Goal: Information Seeking & Learning: Learn about a topic

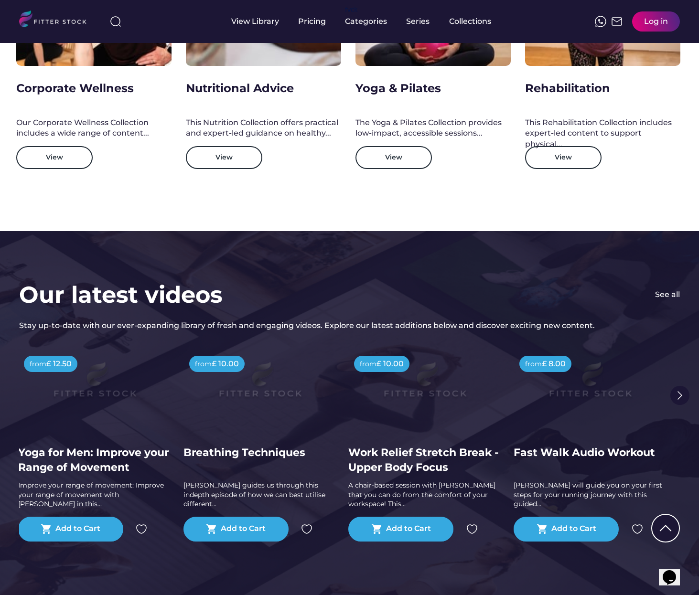
scroll to position [1628, 0]
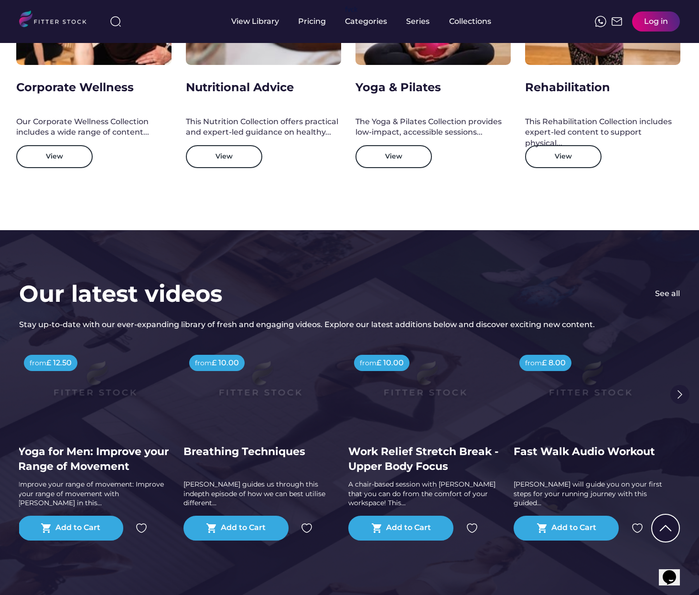
click at [679, 395] on img at bounding box center [680, 394] width 19 height 19
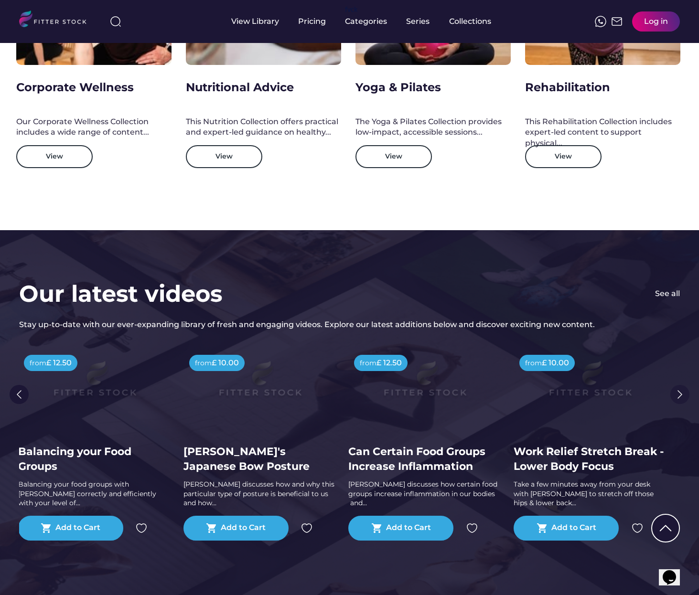
scroll to position [1629, 0]
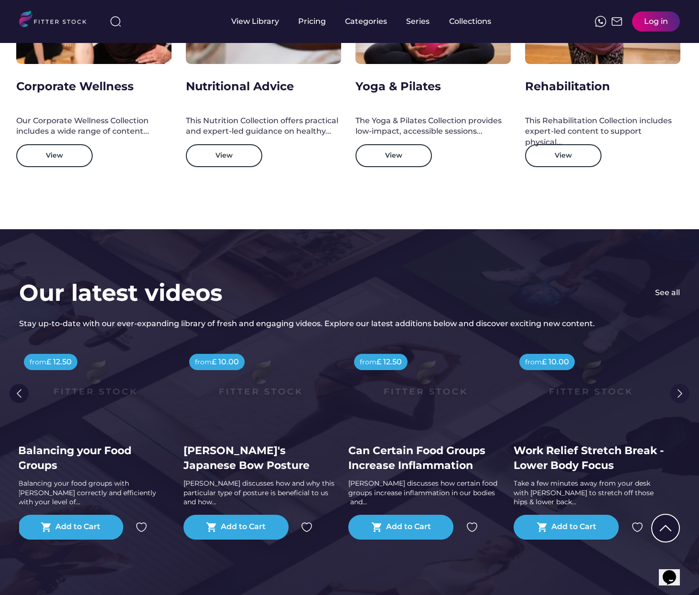
click at [680, 394] on img at bounding box center [680, 393] width 19 height 19
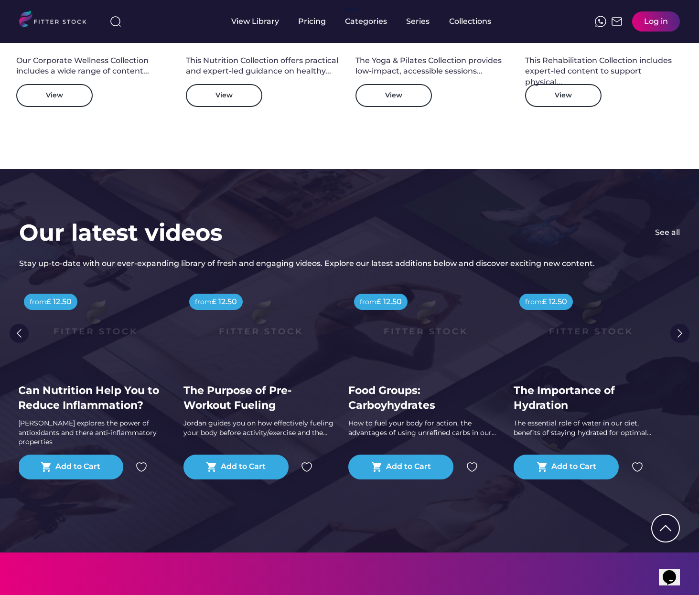
scroll to position [1689, 0]
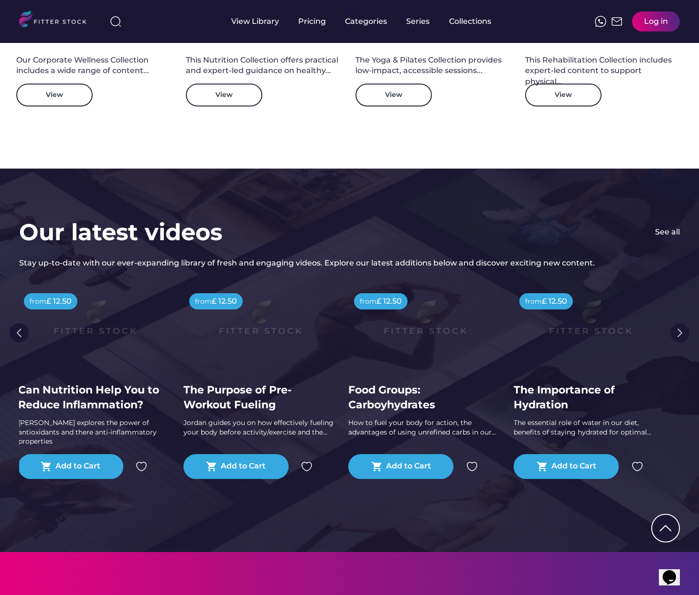
click at [577, 423] on div "The essential role of water in our diet, benefits of staying hydrated for optim…" at bounding box center [590, 428] width 153 height 19
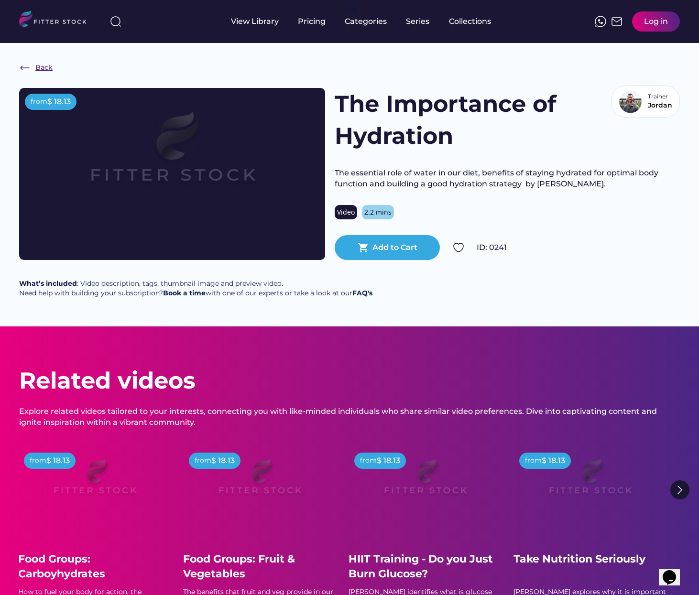
click at [42, 69] on div "Back" at bounding box center [43, 68] width 17 height 10
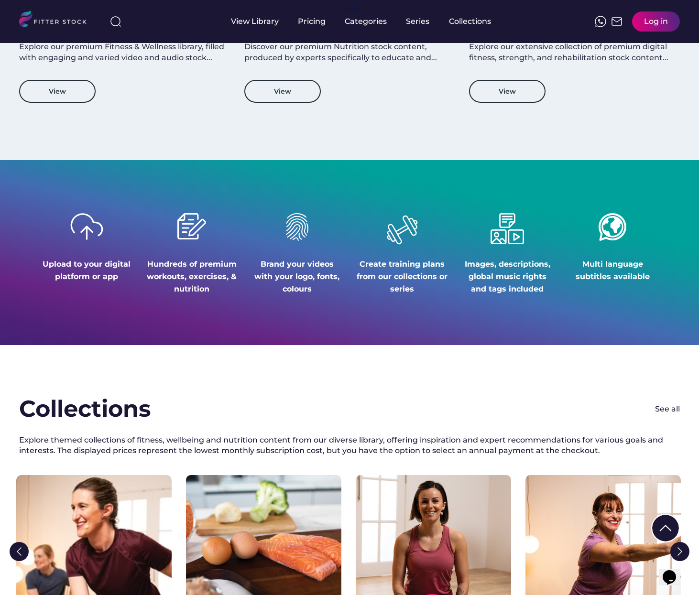
scroll to position [1064, 0]
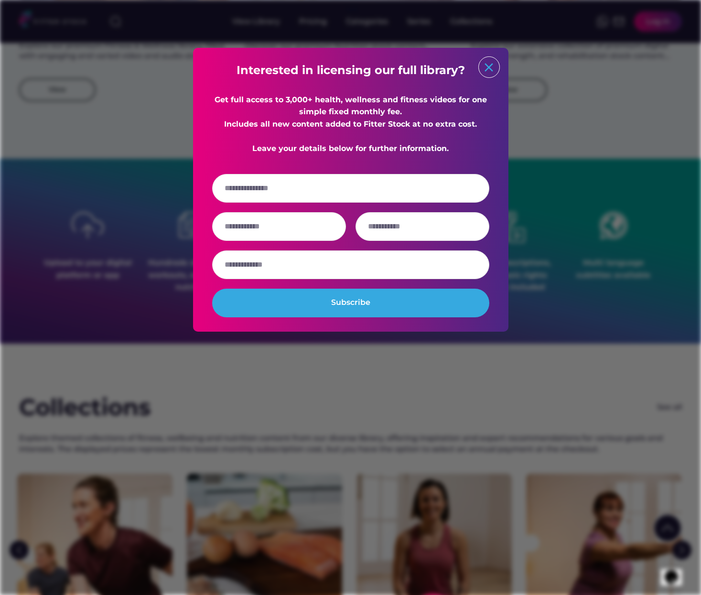
click at [488, 69] on text "close" at bounding box center [489, 67] width 14 height 14
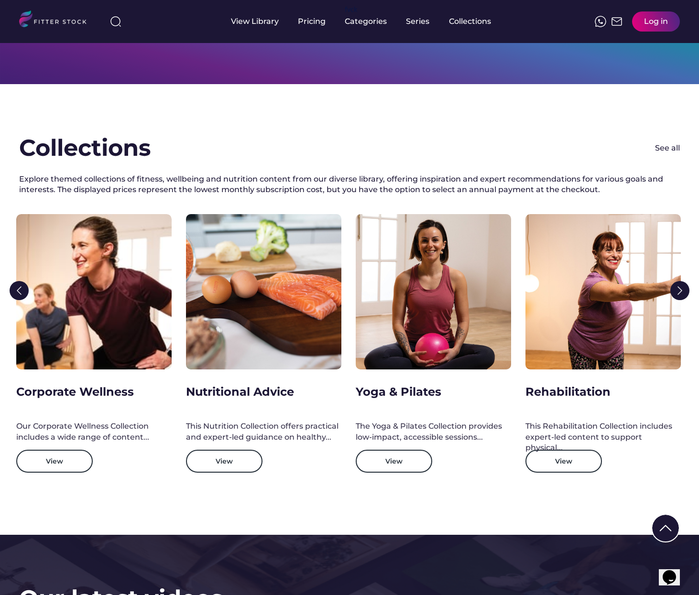
scroll to position [1323, 0]
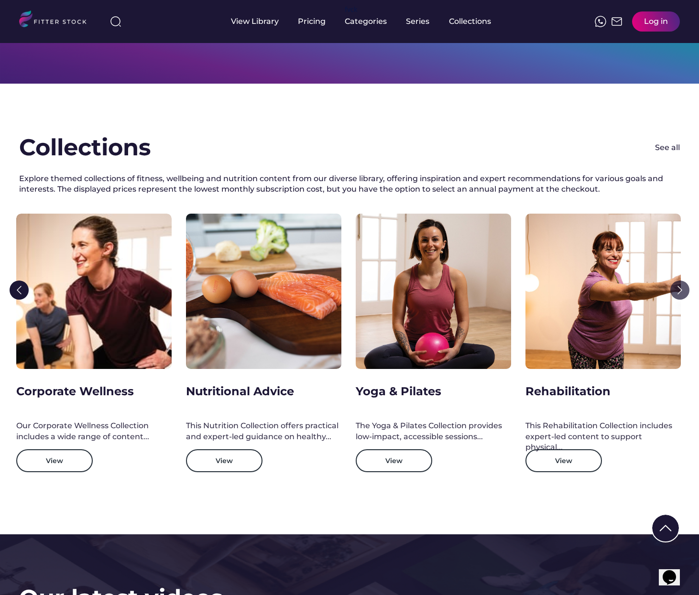
click at [682, 289] on img at bounding box center [679, 290] width 19 height 19
click at [680, 289] on img at bounding box center [679, 290] width 19 height 19
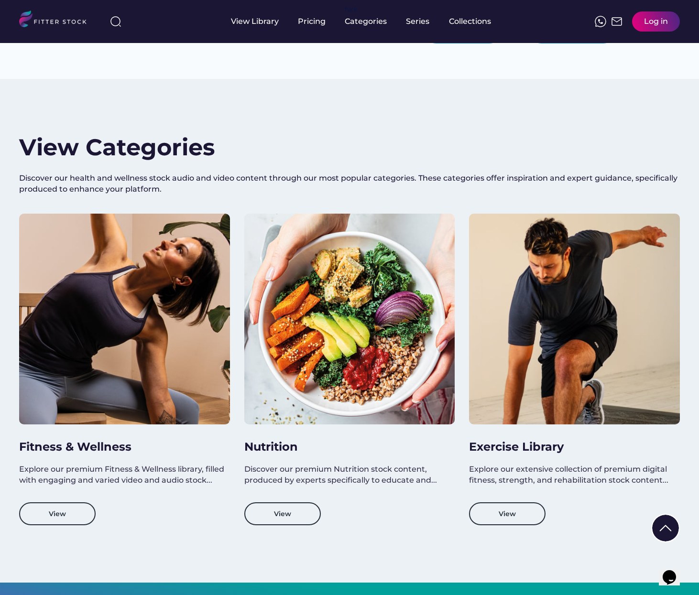
scroll to position [611, 0]
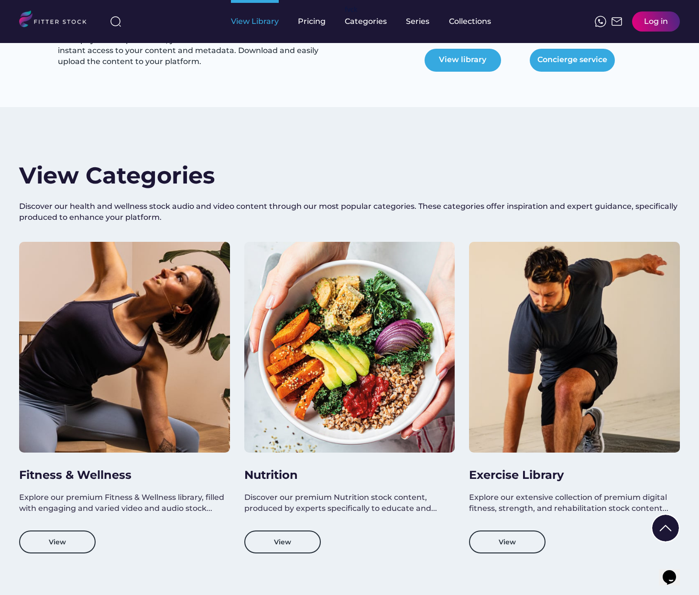
click at [263, 19] on div "View Library" at bounding box center [255, 21] width 48 height 11
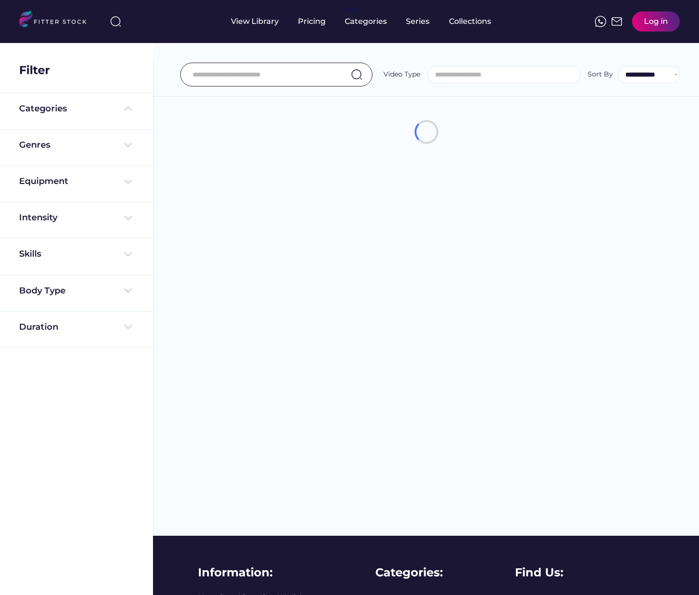
select select
select select "**********"
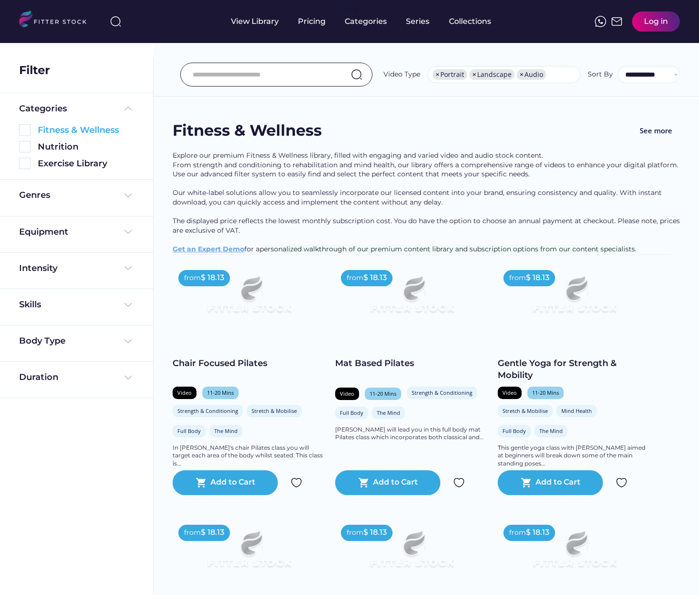
click at [28, 129] on img at bounding box center [24, 129] width 11 height 11
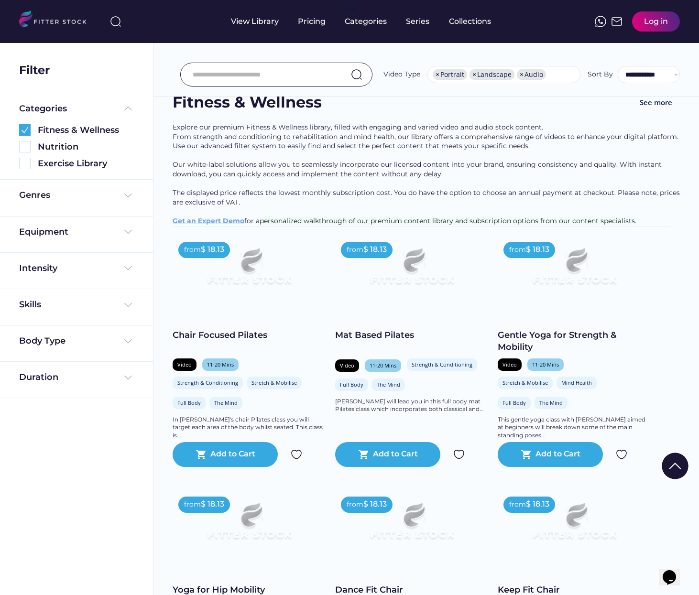
scroll to position [48, 0]
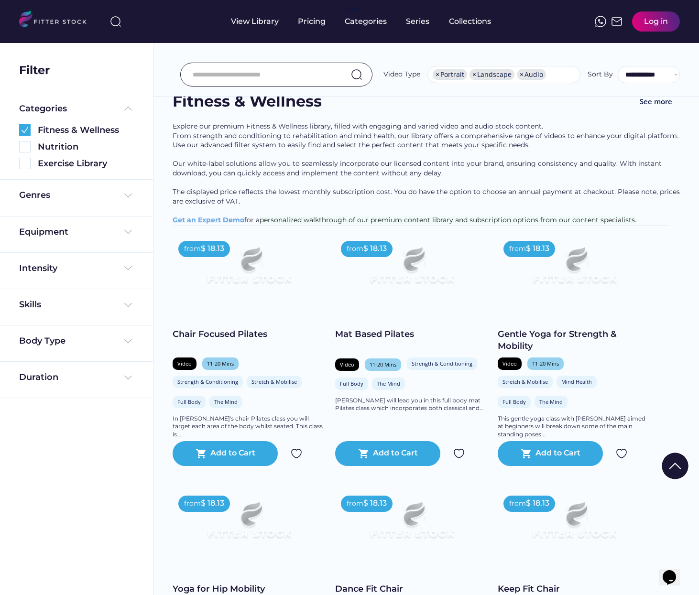
click at [247, 290] on img at bounding box center [249, 269] width 122 height 69
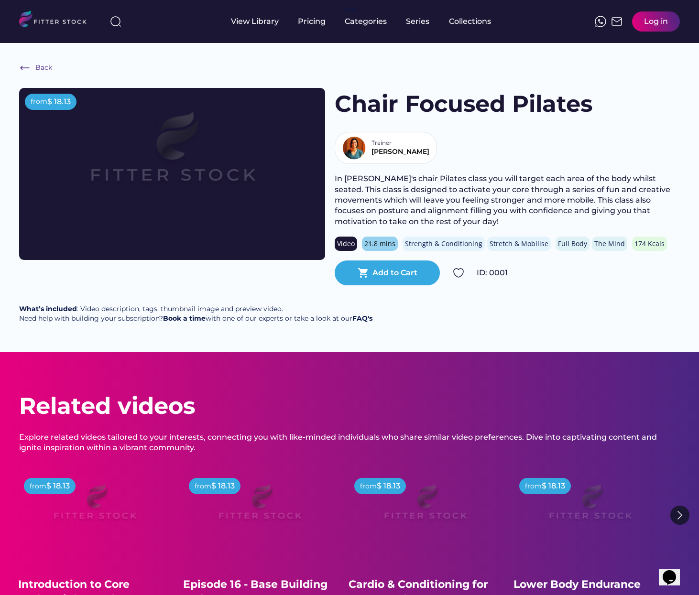
click at [200, 218] on img at bounding box center [172, 157] width 245 height 138
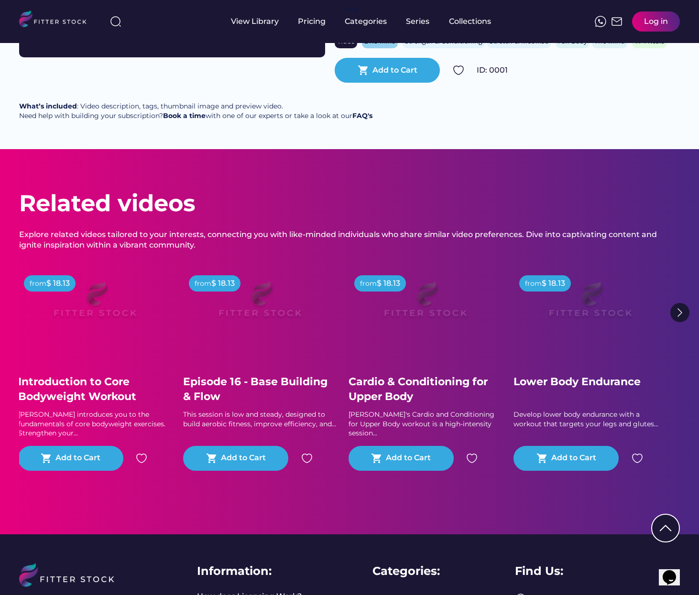
scroll to position [203, 0]
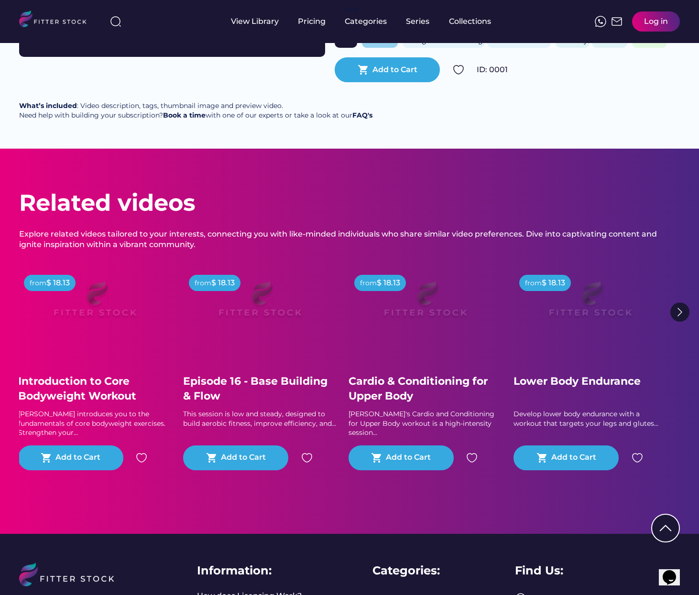
click at [90, 282] on img at bounding box center [94, 303] width 122 height 69
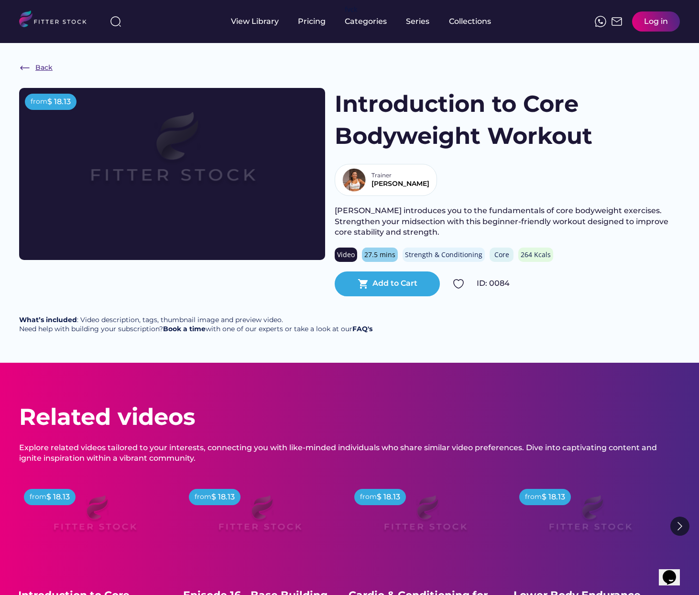
click at [45, 66] on div "Back" at bounding box center [43, 68] width 17 height 10
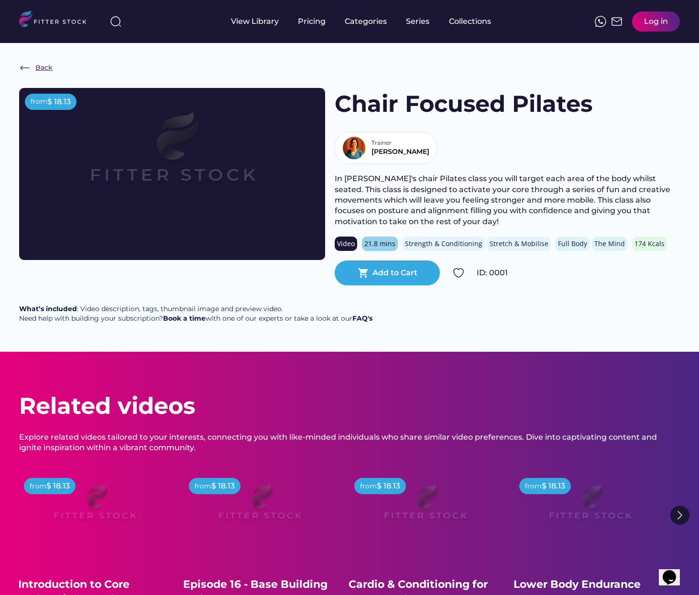
click at [44, 68] on div "Back" at bounding box center [43, 68] width 17 height 10
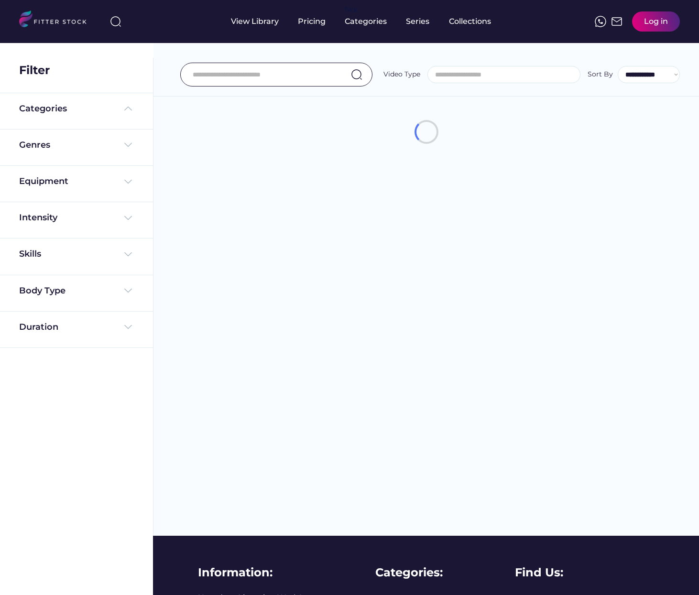
select select
select select "**********"
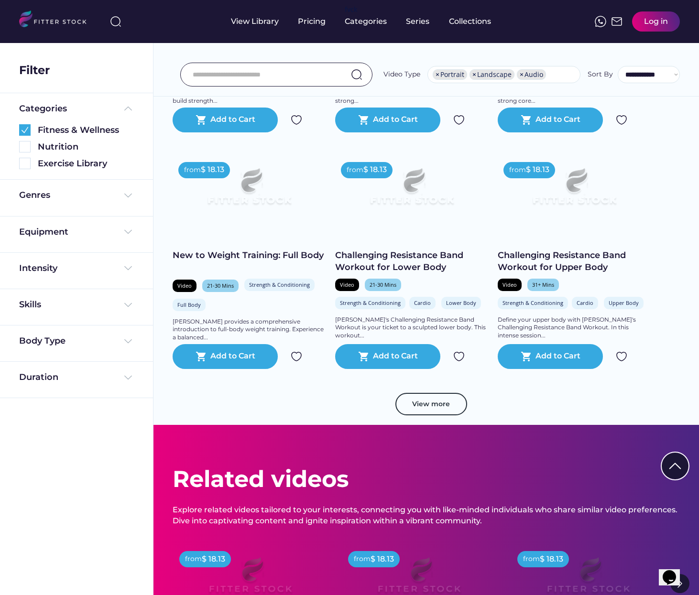
scroll to position [1642, 0]
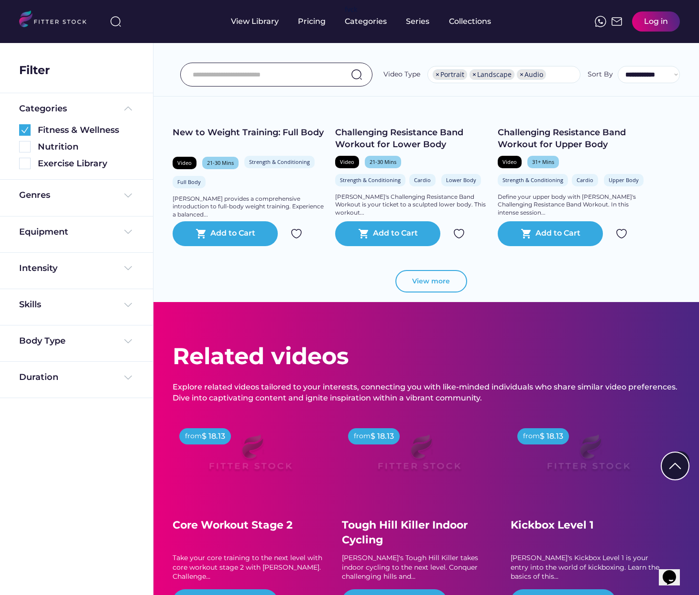
click at [434, 288] on button "View more" at bounding box center [431, 281] width 72 height 23
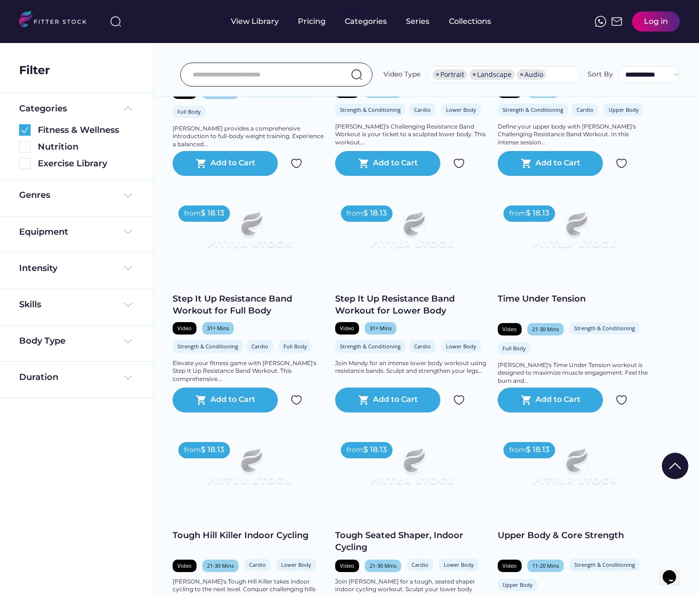
scroll to position [1829, 0]
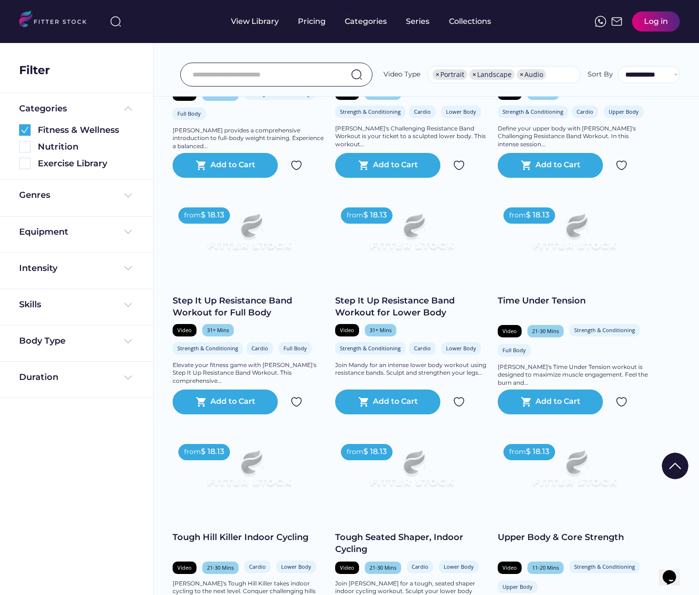
click at [238, 251] on img at bounding box center [249, 236] width 122 height 69
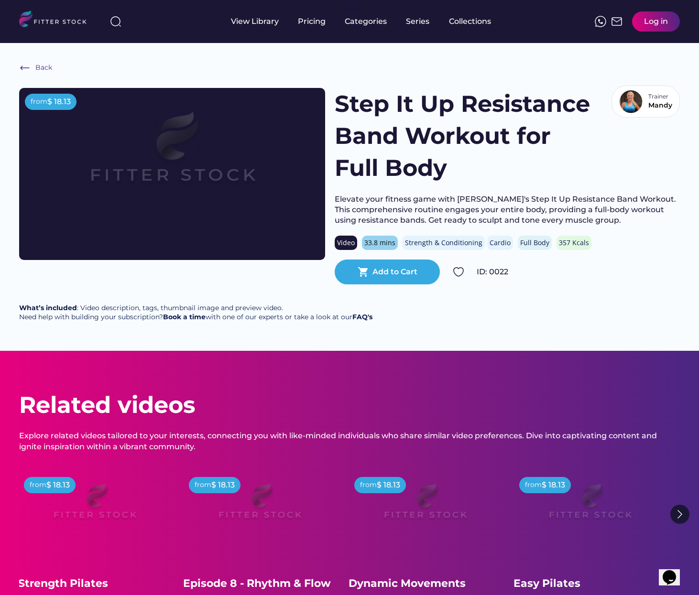
click at [180, 184] on img at bounding box center [172, 157] width 245 height 138
